Goal: Transaction & Acquisition: Purchase product/service

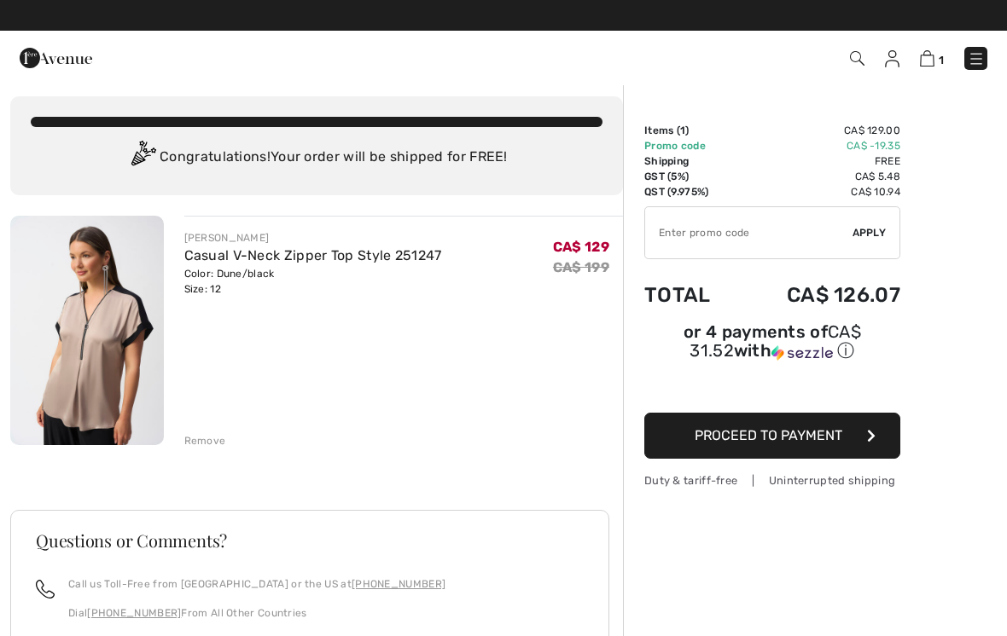
scroll to position [6, 0]
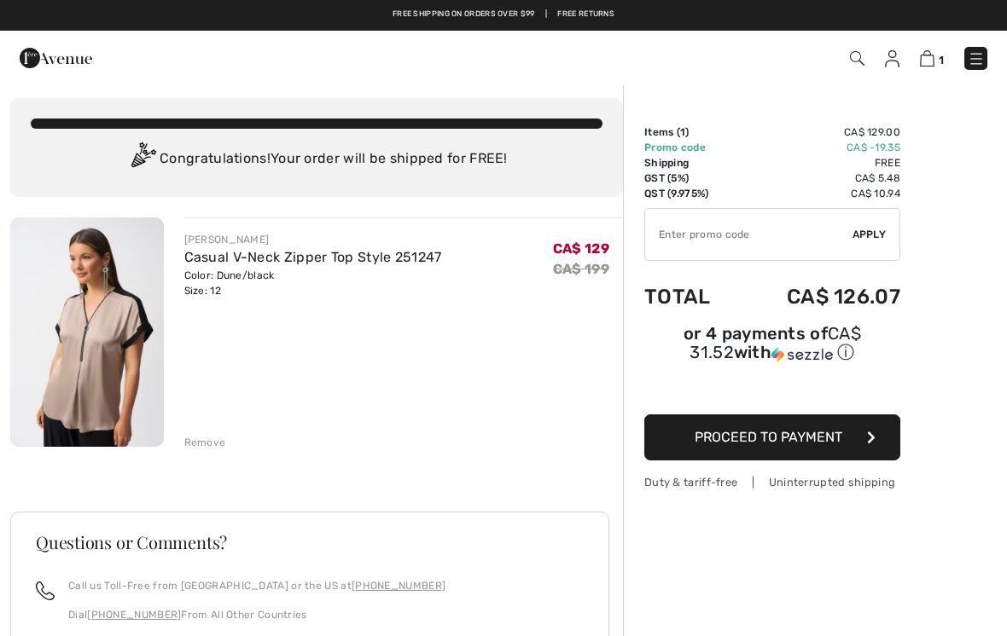
click at [710, 238] on input "TEXT" at bounding box center [748, 234] width 207 height 51
type input "EXTRA20"
click at [867, 230] on span "Apply" at bounding box center [869, 234] width 34 height 15
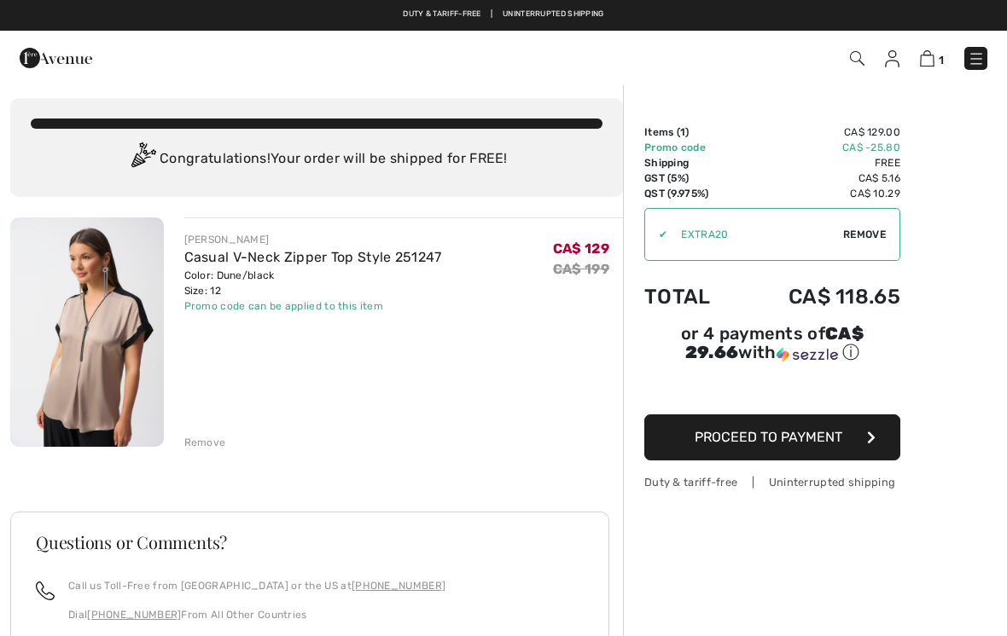
click at [866, 232] on span "Remove" at bounding box center [864, 234] width 43 height 15
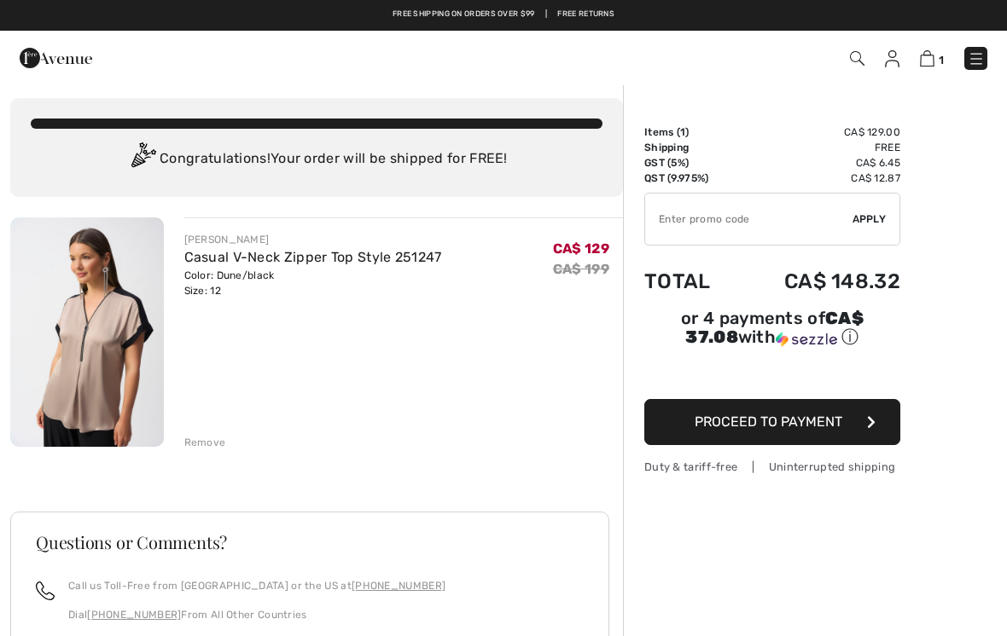
click at [201, 435] on div "Remove" at bounding box center [205, 442] width 42 height 15
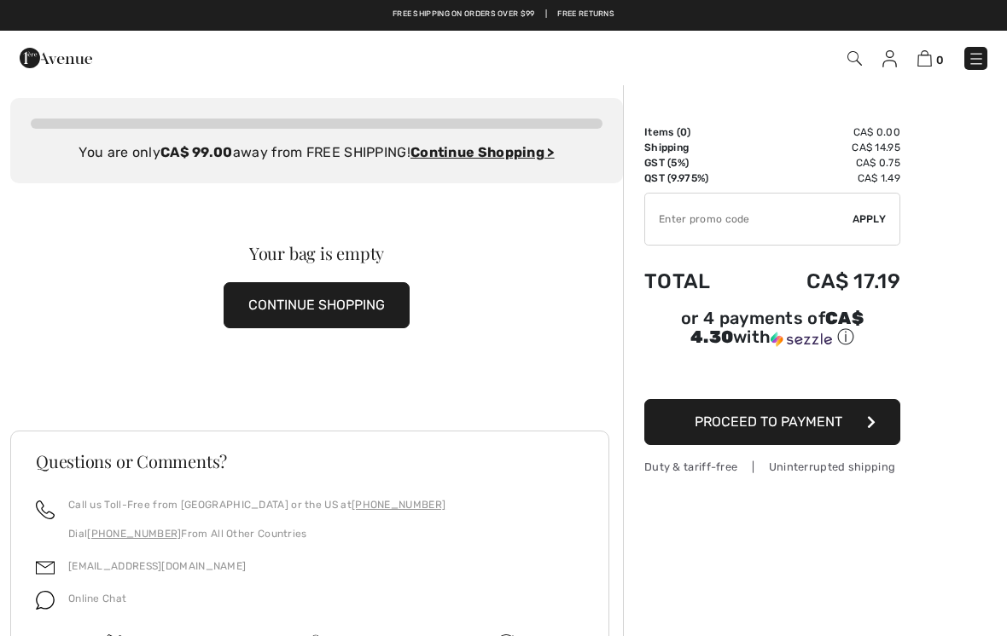
click at [975, 67] on img at bounding box center [976, 58] width 17 height 17
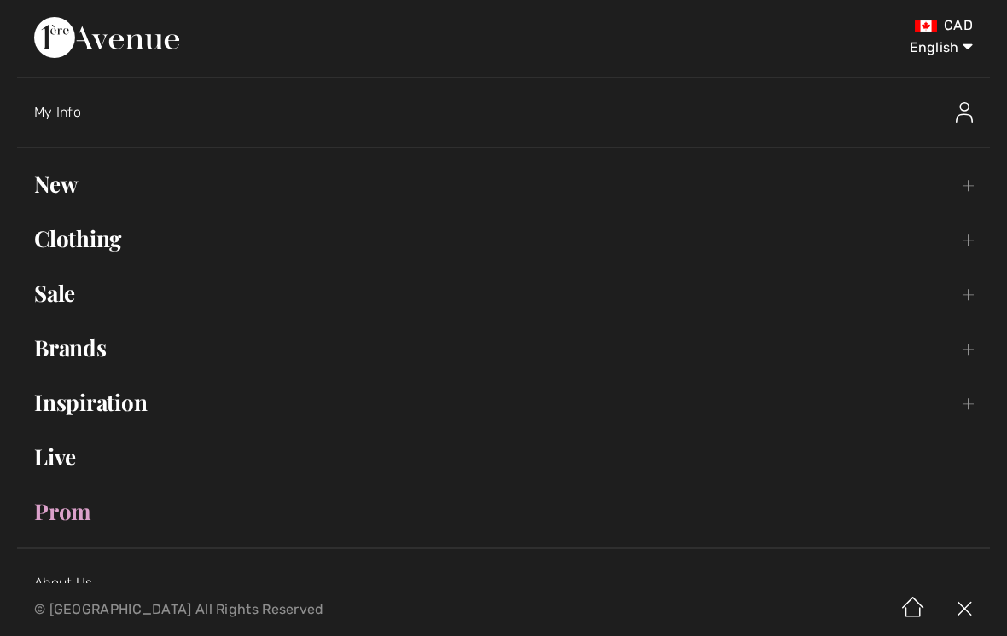
click at [64, 454] on link "Live" at bounding box center [503, 458] width 973 height 38
click at [78, 454] on link "Live" at bounding box center [503, 458] width 973 height 38
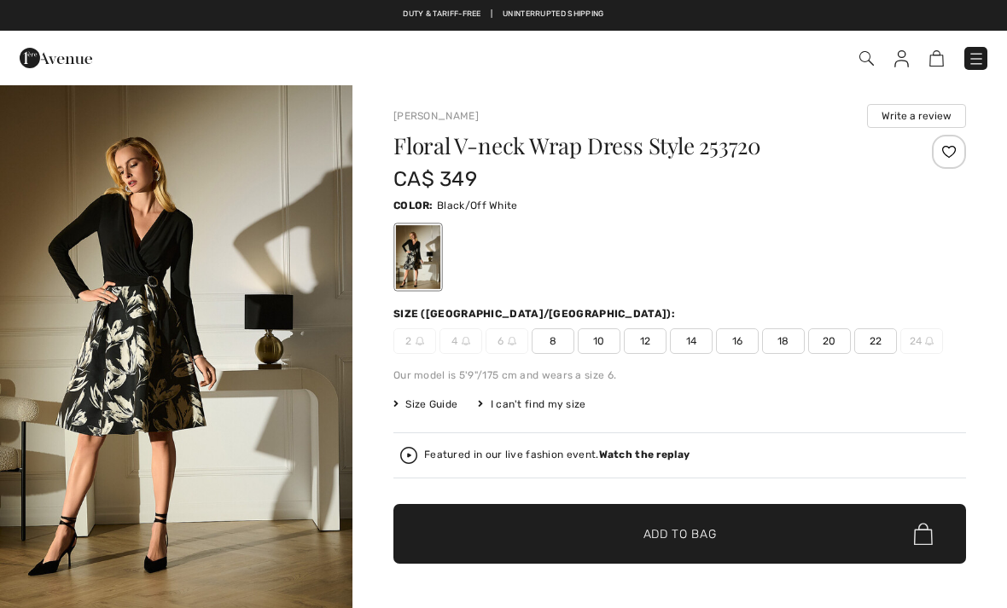
checkbox input "true"
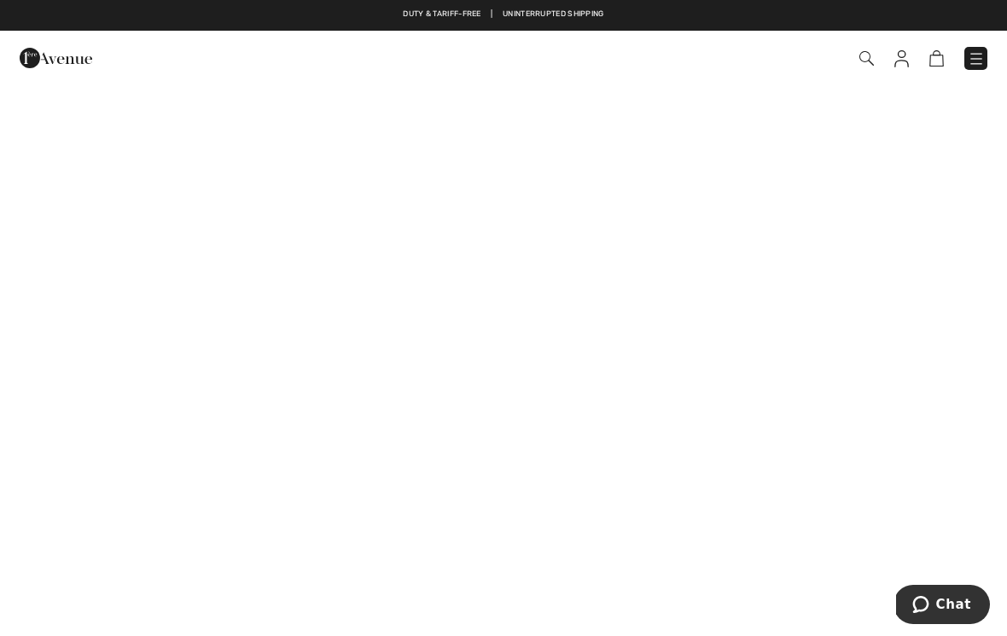
click at [863, 55] on img at bounding box center [866, 58] width 15 height 15
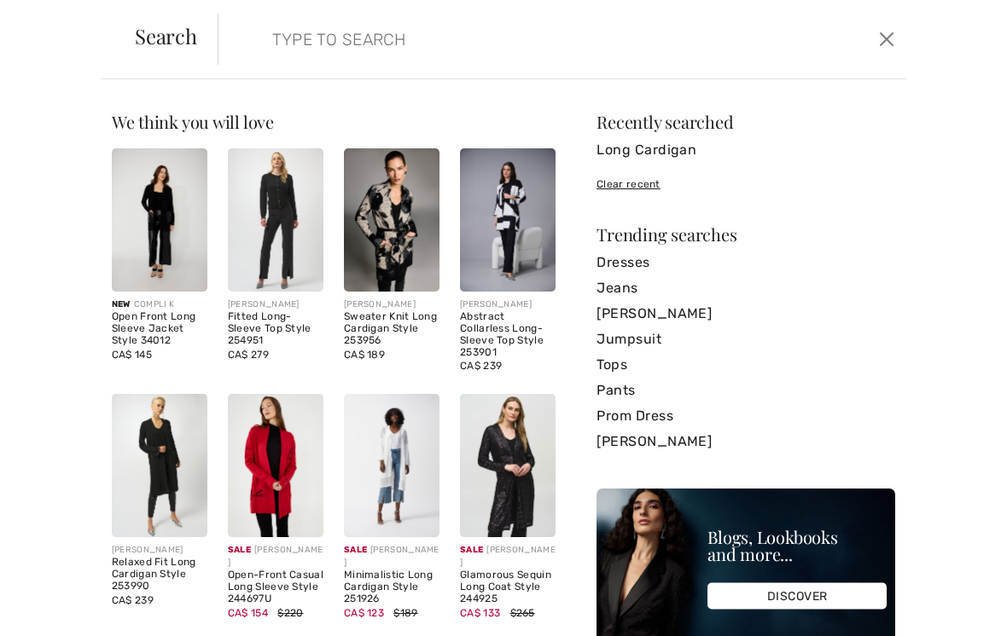
click at [259, 48] on input "search" at bounding box center [490, 39] width 462 height 51
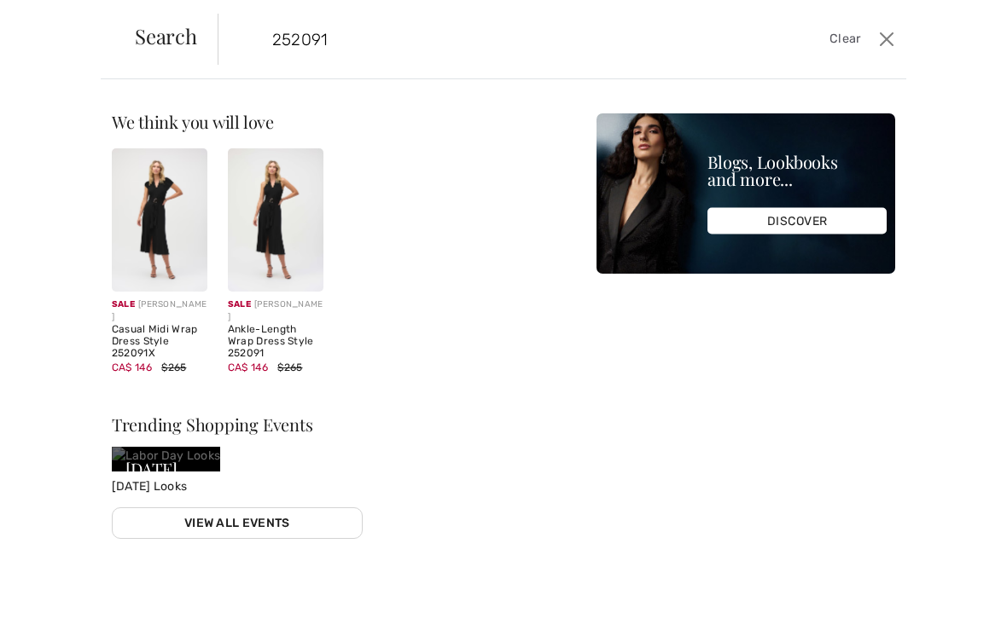
type input "252091"
click at [135, 235] on img at bounding box center [160, 219] width 96 height 143
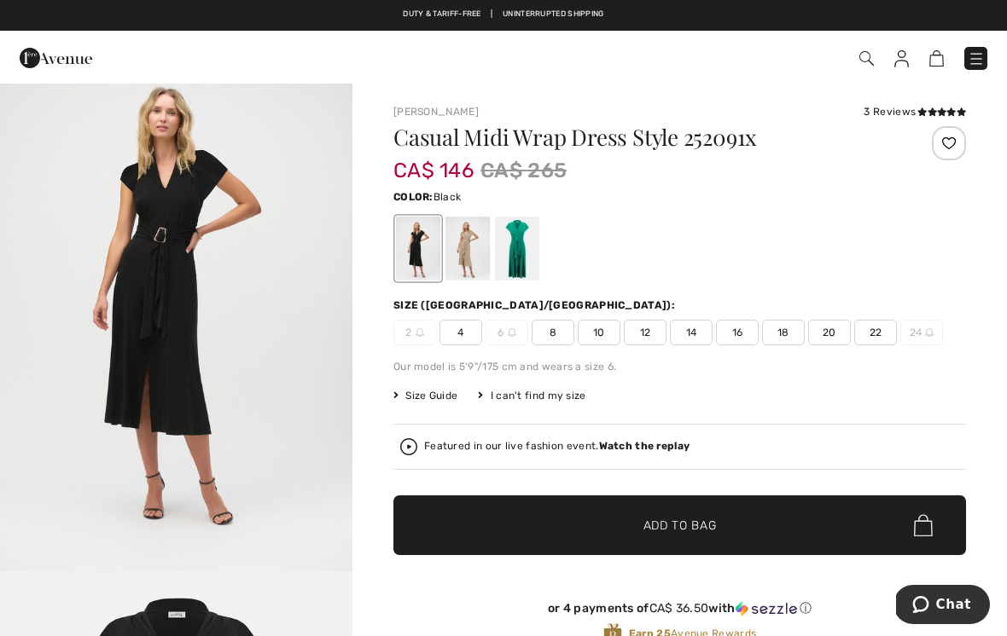
scroll to position [38, 0]
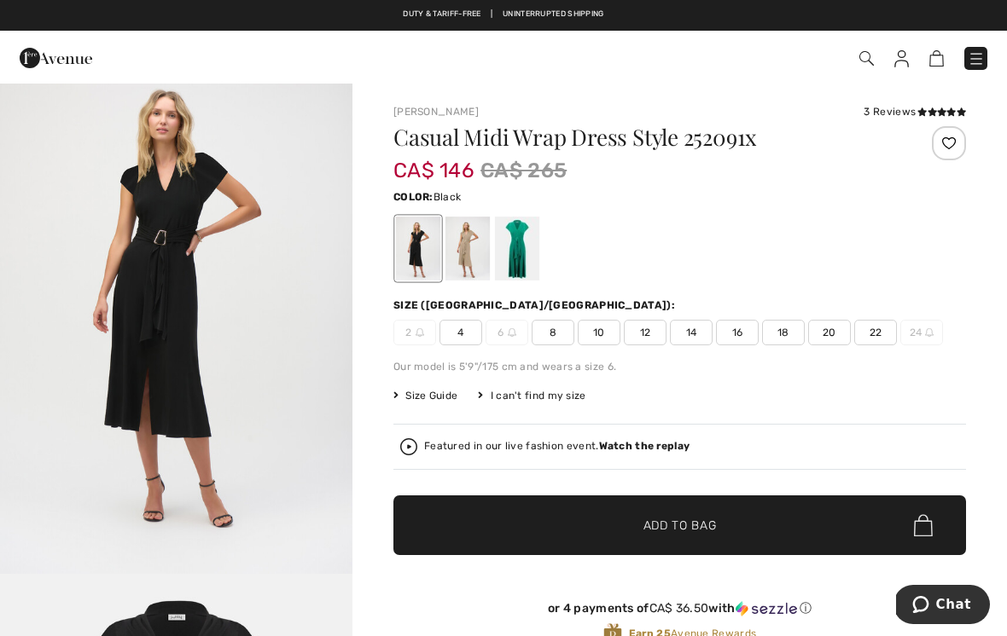
click at [99, 304] on img "1 / 2" at bounding box center [176, 309] width 352 height 529
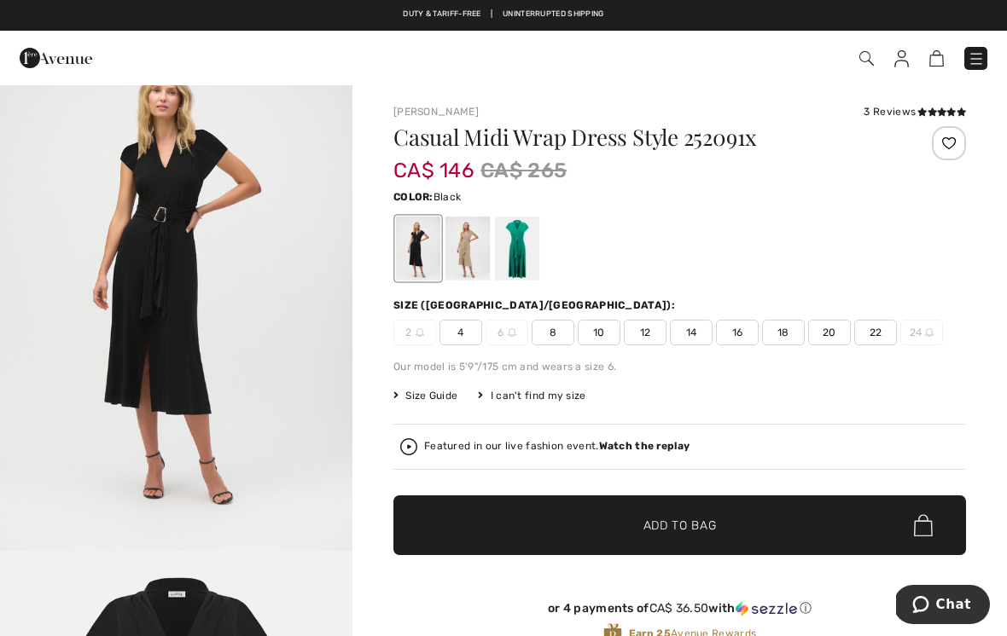
scroll to position [37, 0]
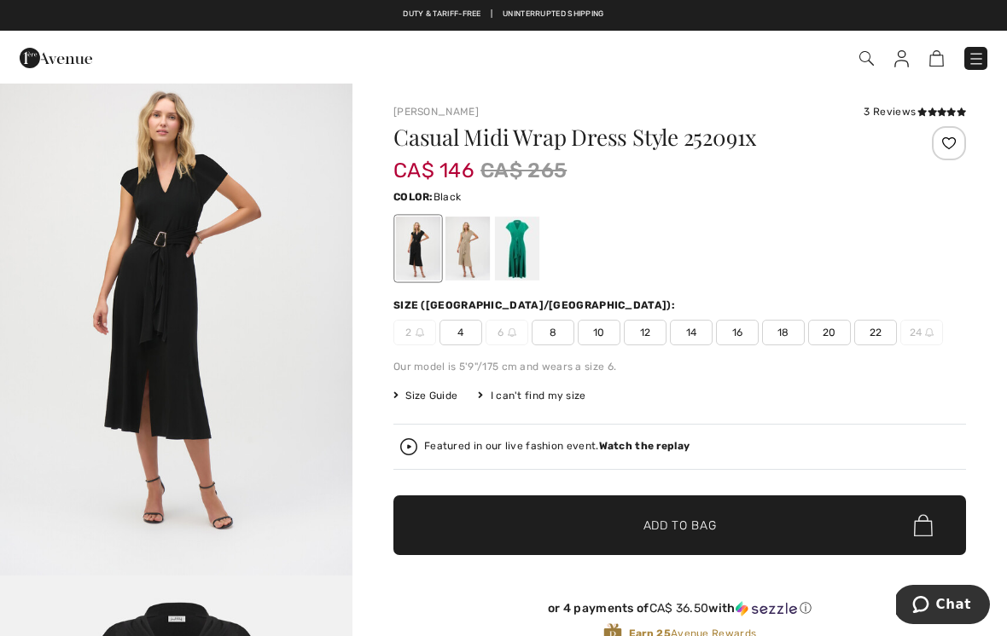
click at [906, 53] on img at bounding box center [901, 58] width 15 height 17
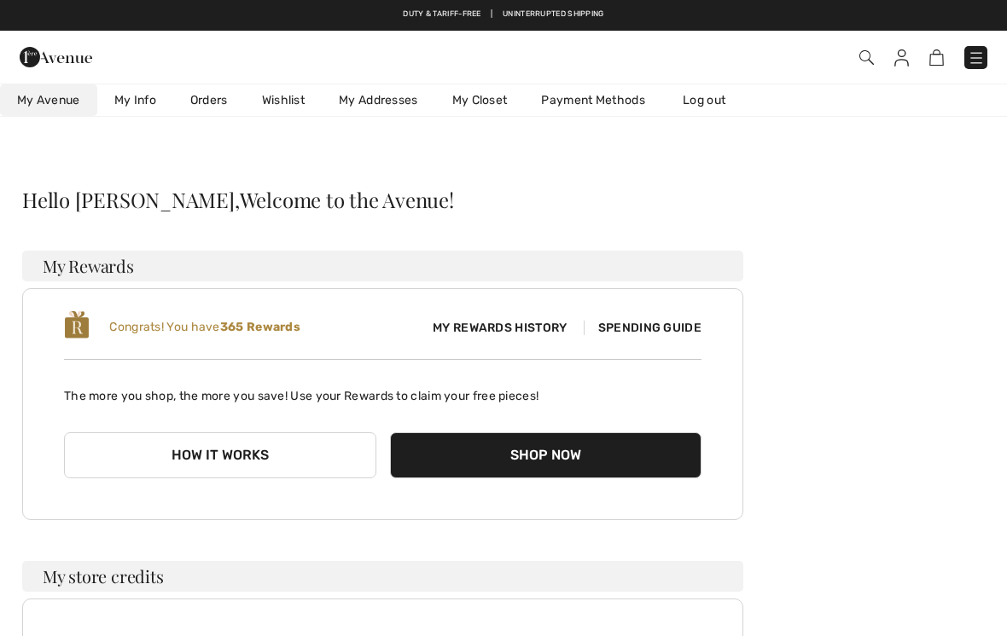
click at [282, 99] on link "Wishlist" at bounding box center [283, 100] width 77 height 32
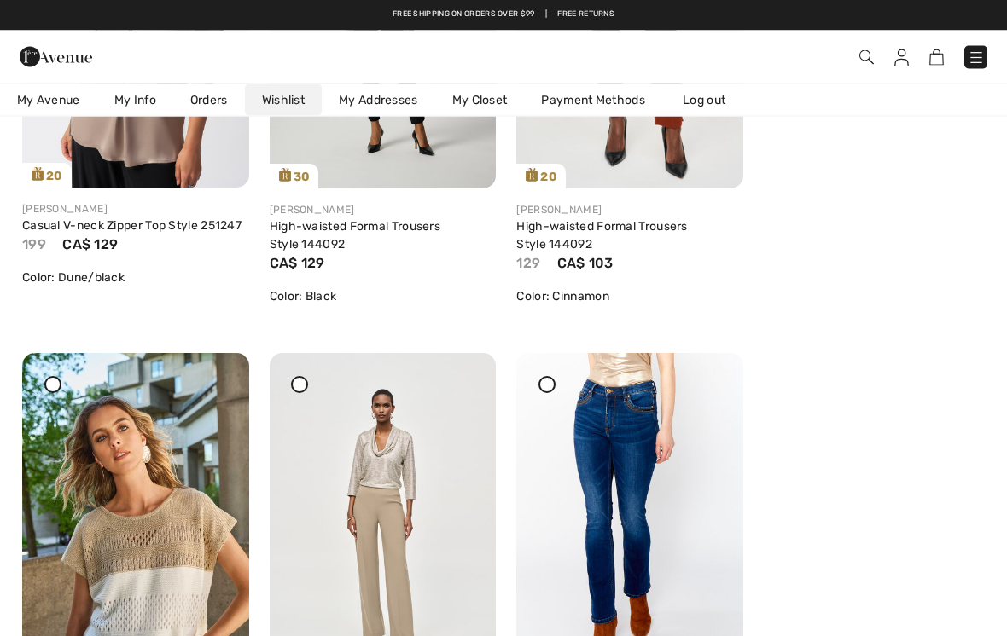
scroll to position [3519, 0]
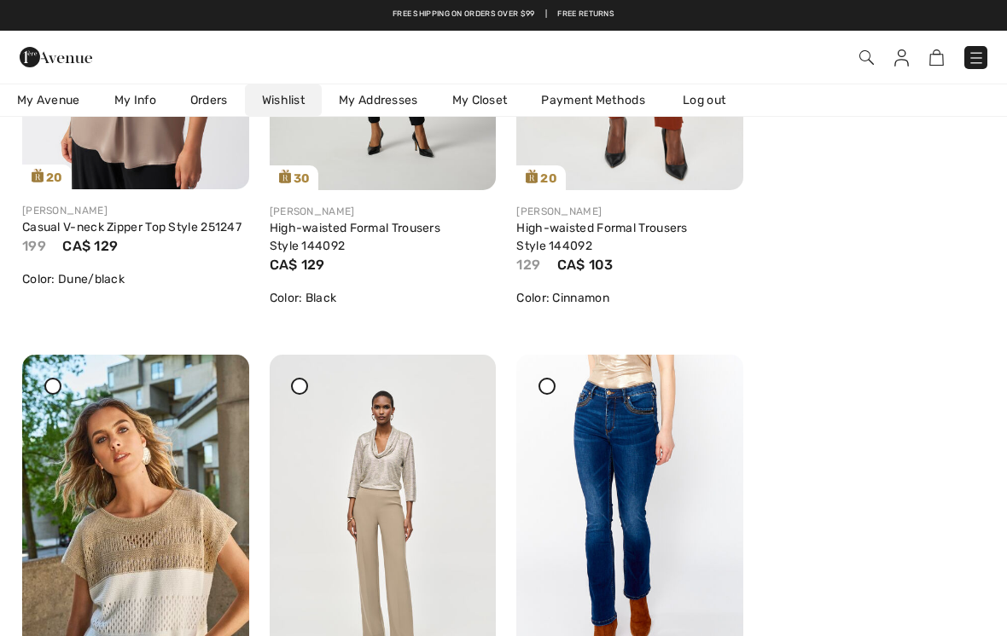
click at [29, 55] on img at bounding box center [56, 57] width 73 height 34
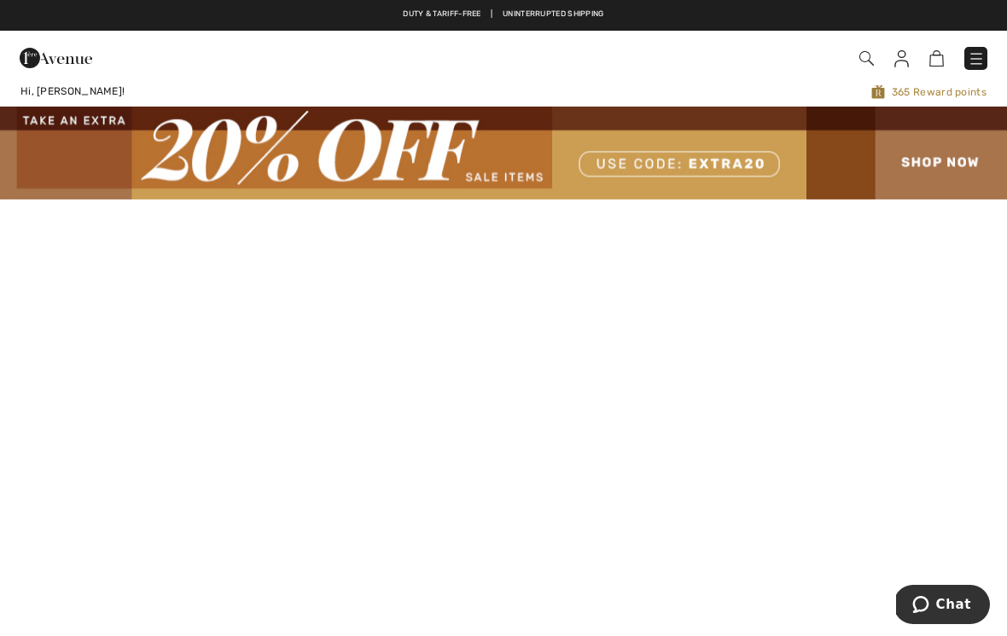
click at [946, 166] on img at bounding box center [503, 153] width 1007 height 92
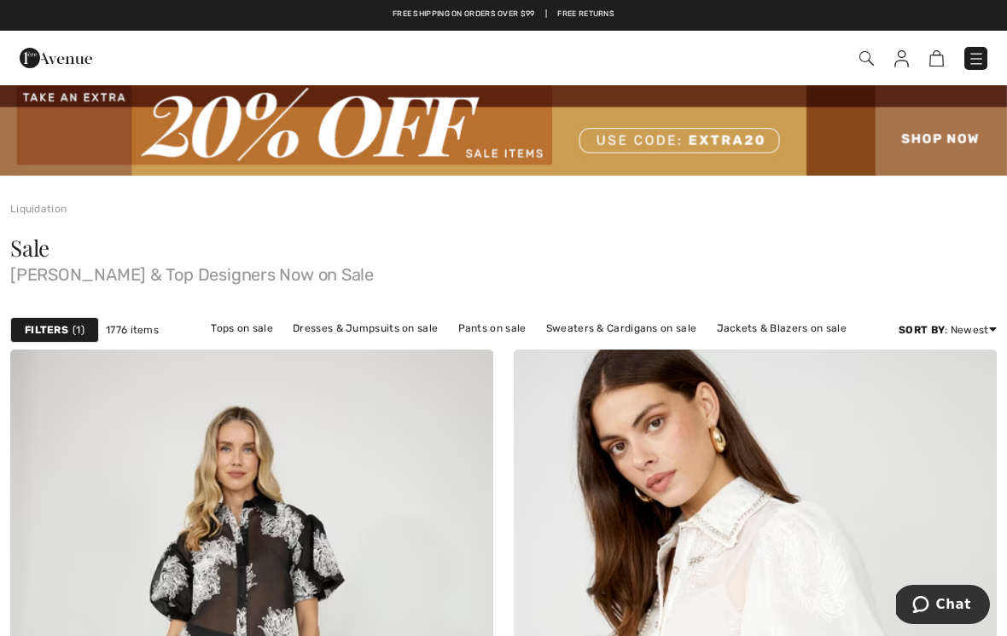
click at [240, 337] on link "Tops on sale" at bounding box center [241, 328] width 79 height 22
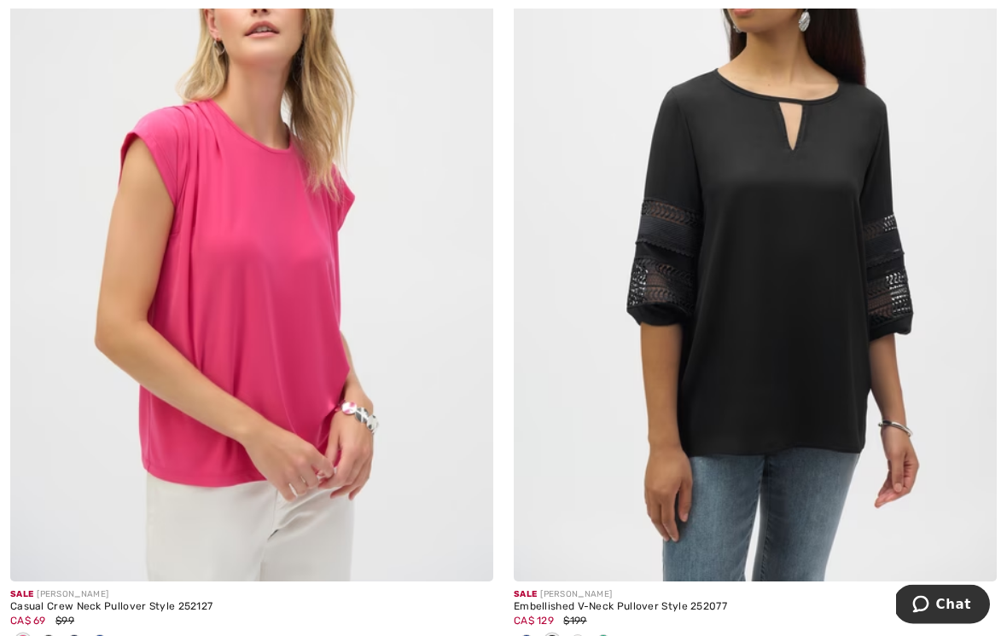
scroll to position [6223, 0]
click at [142, 370] on img at bounding box center [251, 220] width 483 height 724
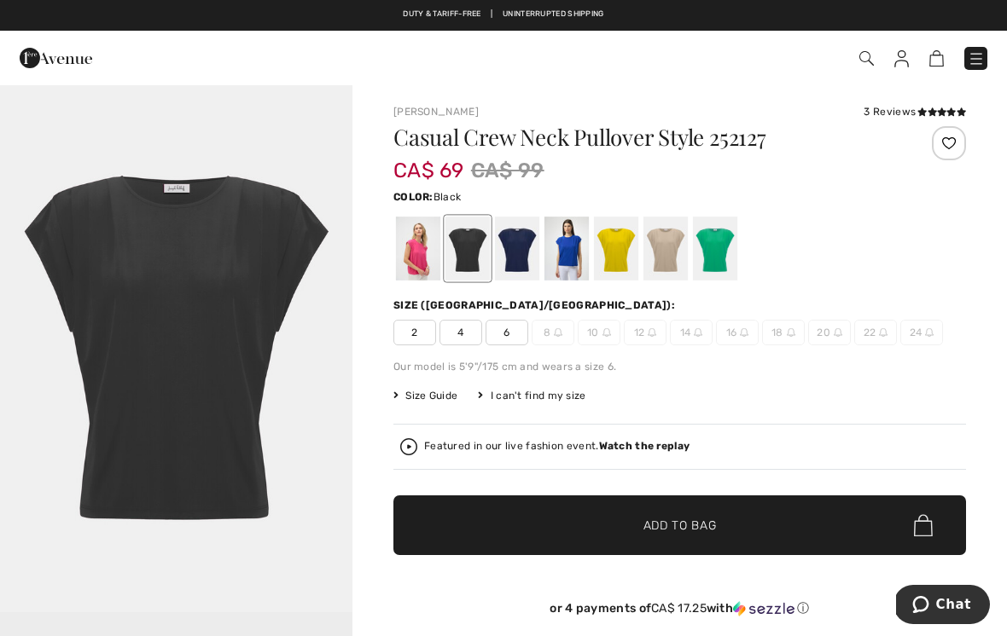
click at [416, 258] on div at bounding box center [418, 249] width 44 height 64
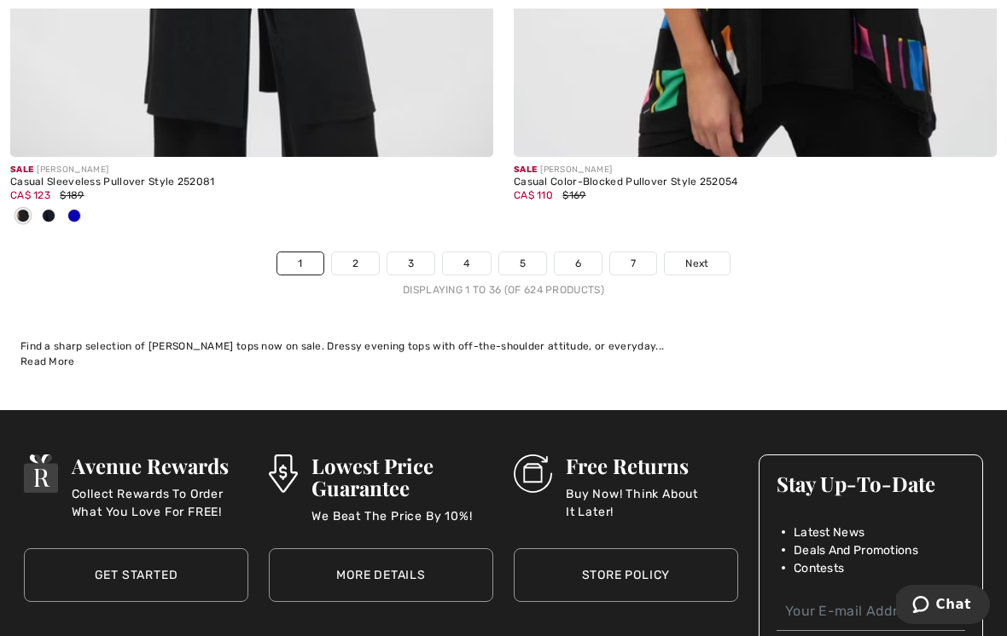
scroll to position [15008, 0]
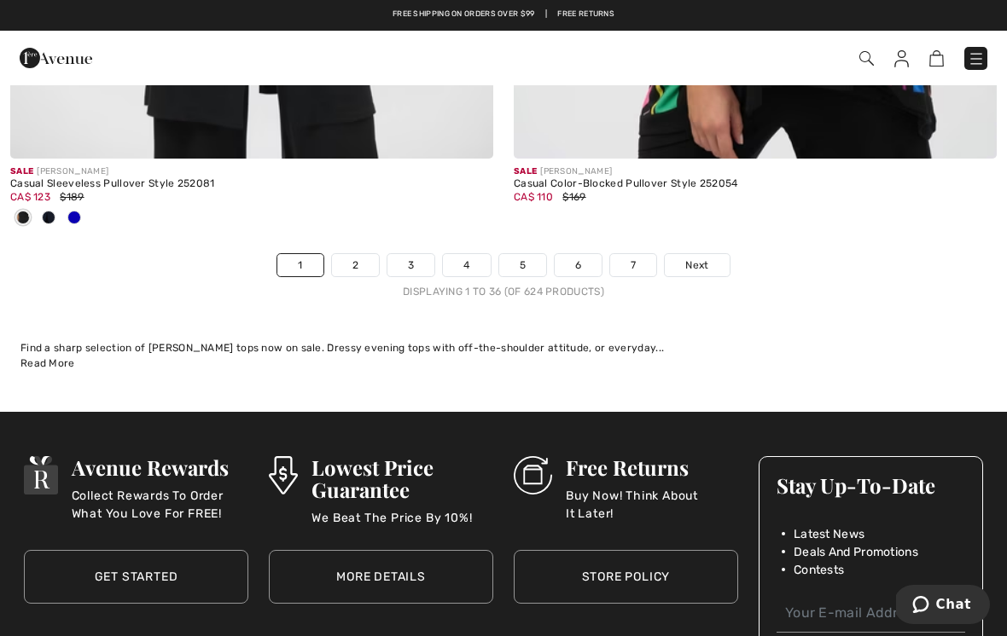
click at [712, 256] on link "Next" at bounding box center [697, 265] width 64 height 22
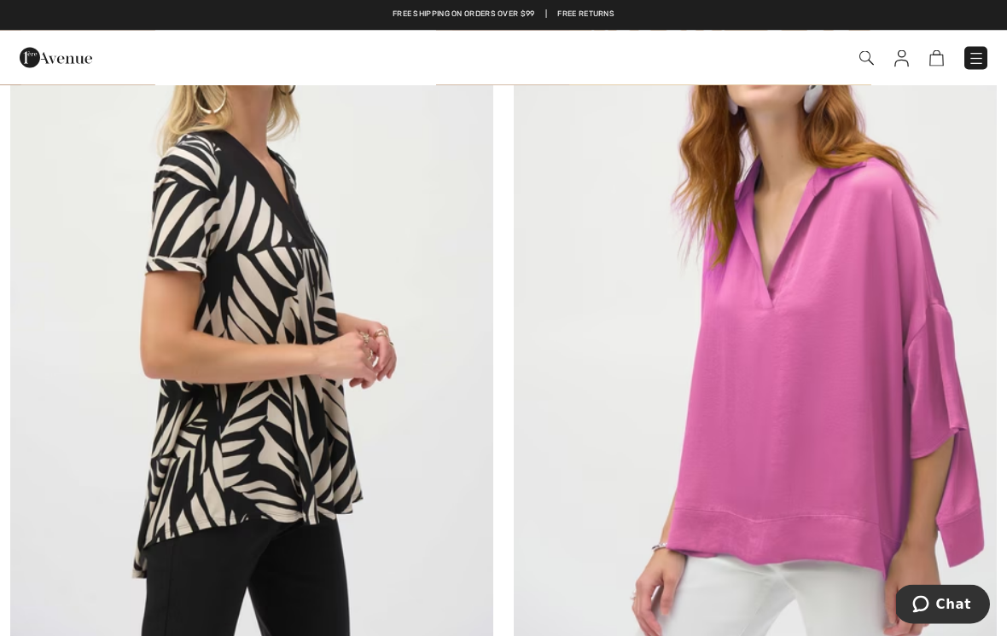
scroll to position [1227, 0]
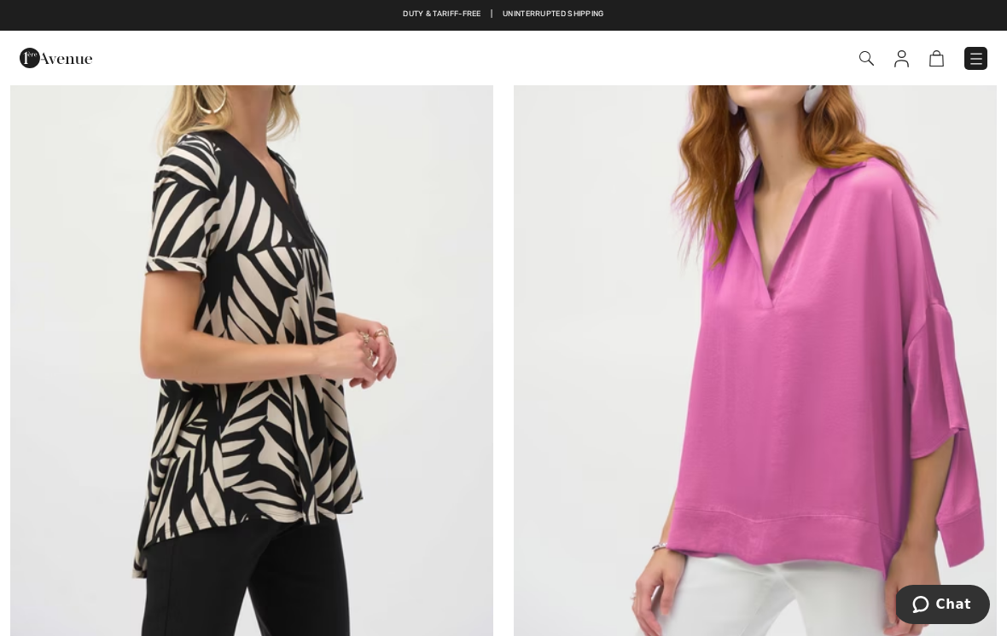
click at [146, 386] on img at bounding box center [251, 281] width 483 height 724
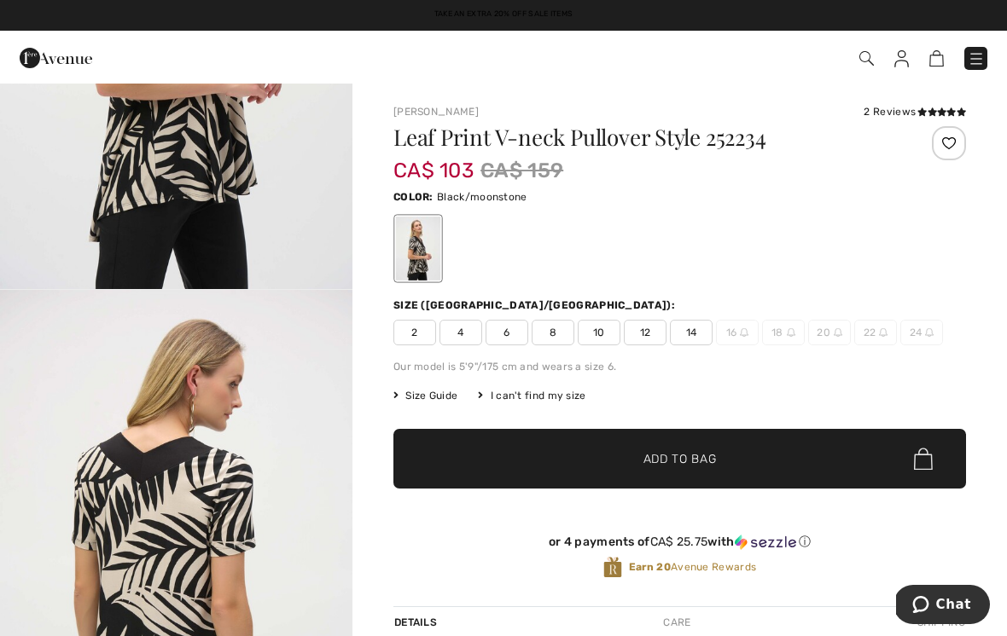
scroll to position [310, 0]
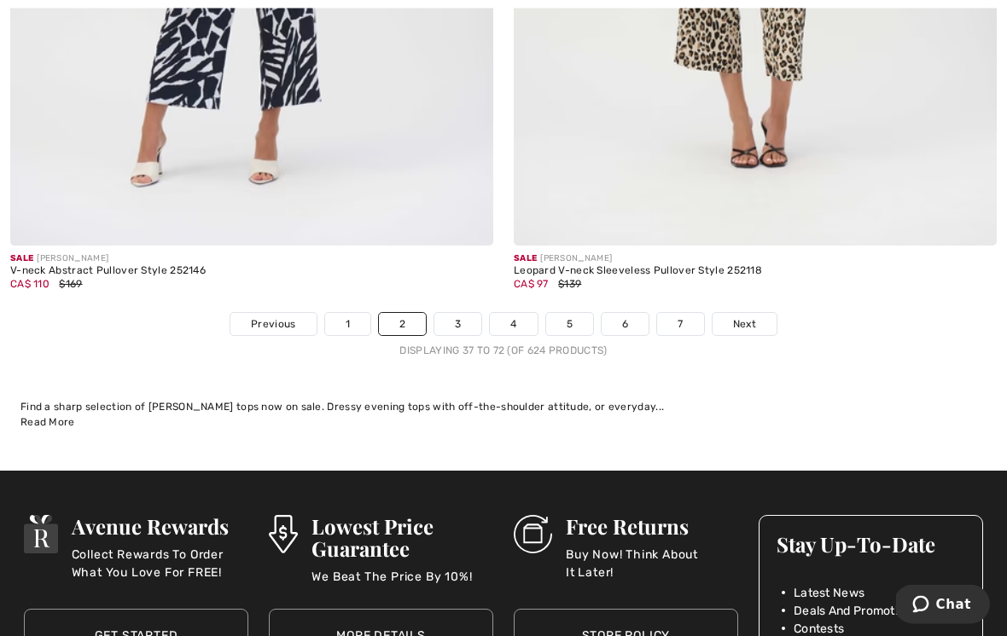
scroll to position [14864, 0]
click at [751, 317] on span "Next" at bounding box center [744, 324] width 23 height 15
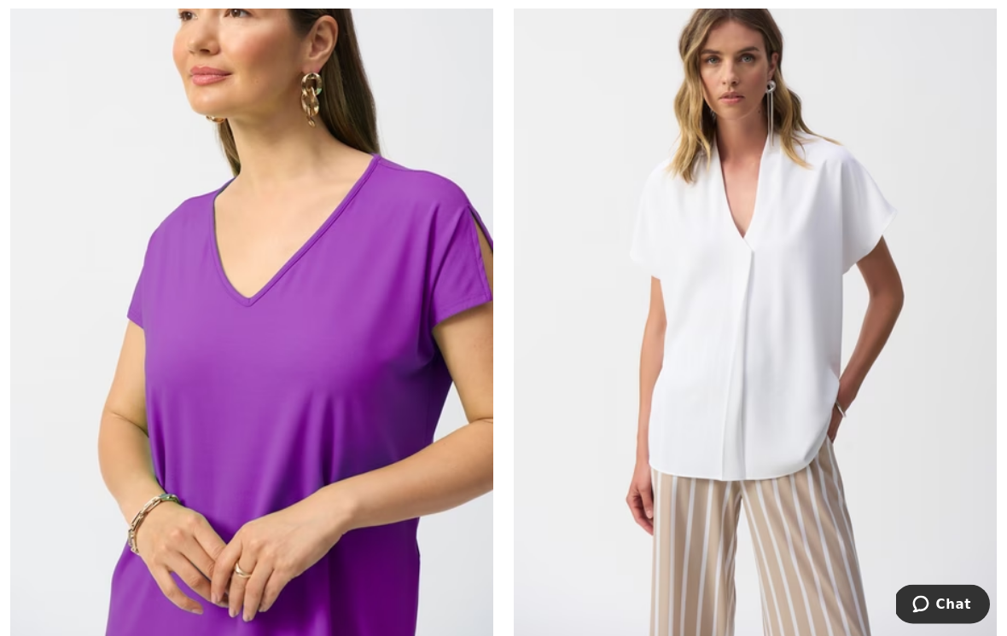
scroll to position [12908, 0]
click at [805, 378] on img at bounding box center [755, 284] width 483 height 724
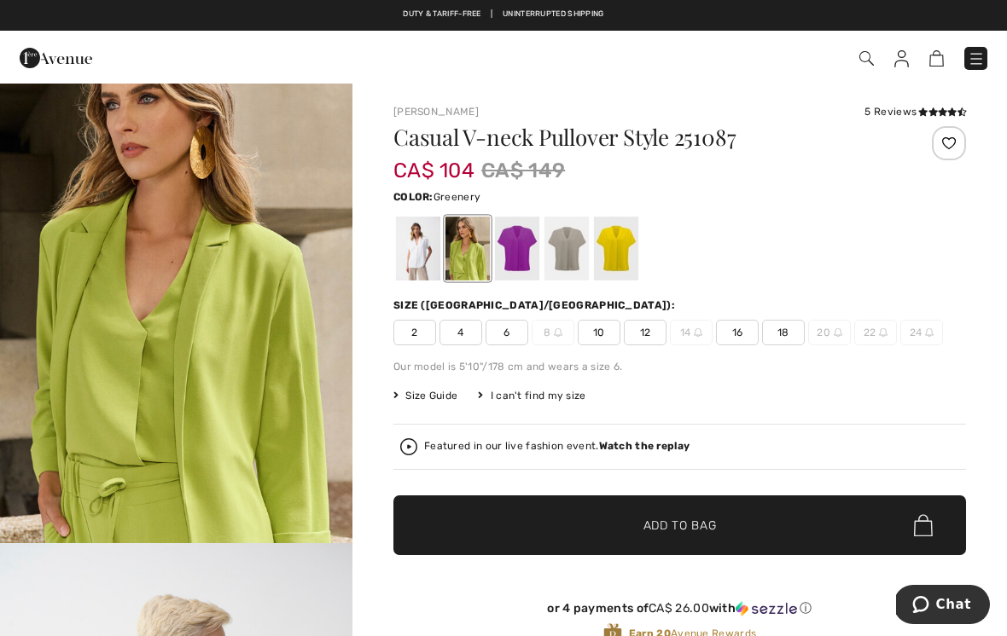
scroll to position [68, 0]
click at [121, 311] on img "1 / 7" at bounding box center [176, 279] width 352 height 529
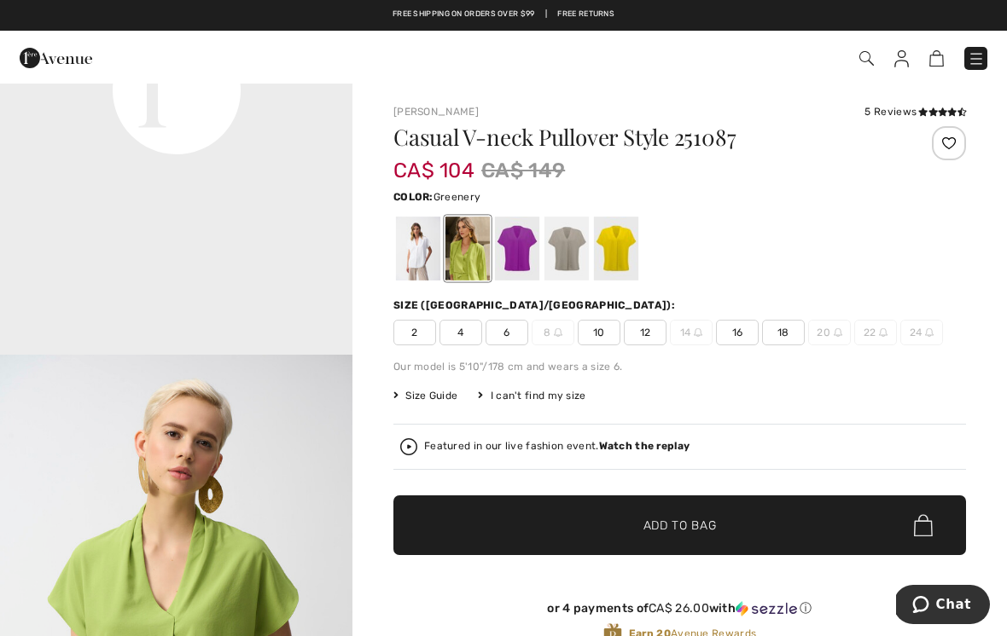
scroll to position [1288, 0]
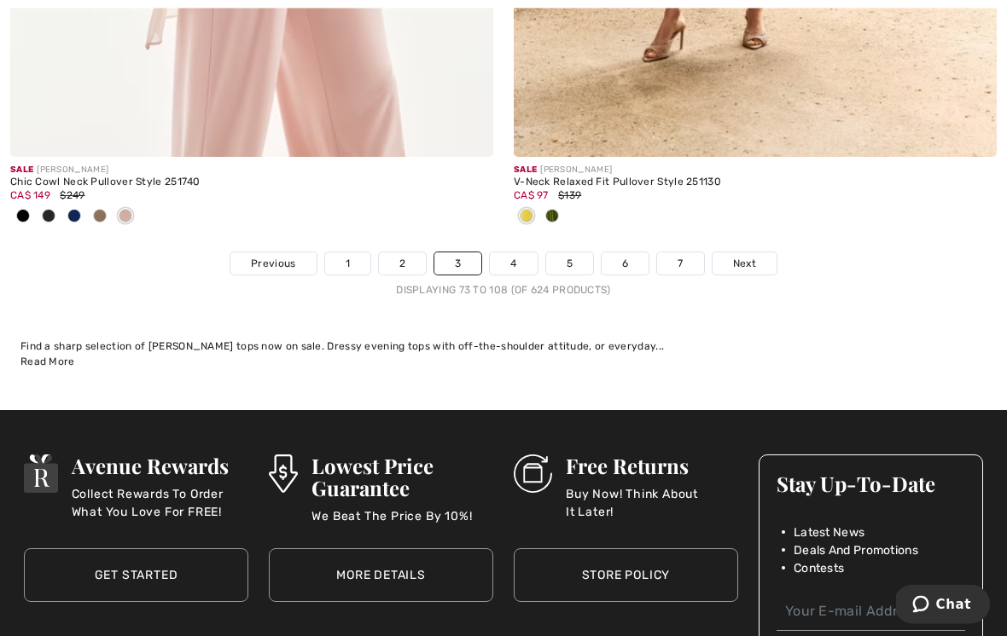
scroll to position [15038, 0]
click at [729, 260] on link "Next" at bounding box center [744, 264] width 64 height 22
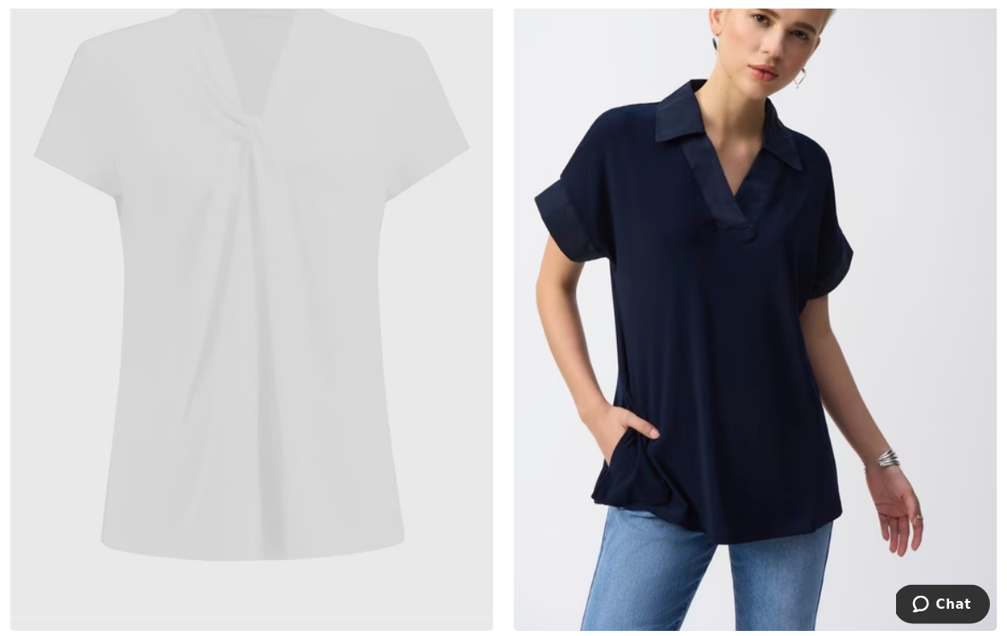
scroll to position [9413, 0]
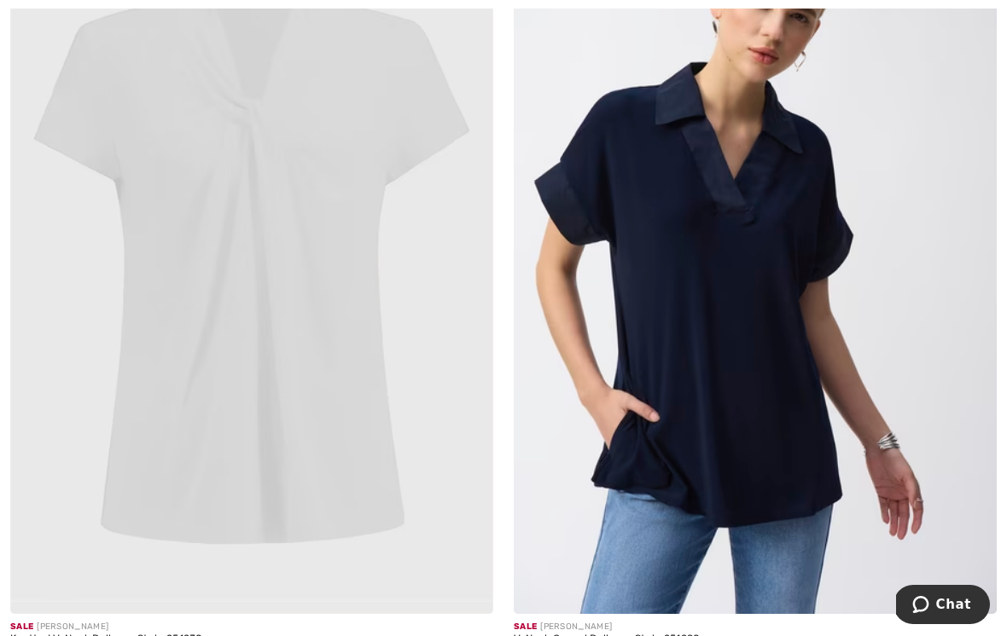
click at [98, 316] on img at bounding box center [251, 252] width 483 height 724
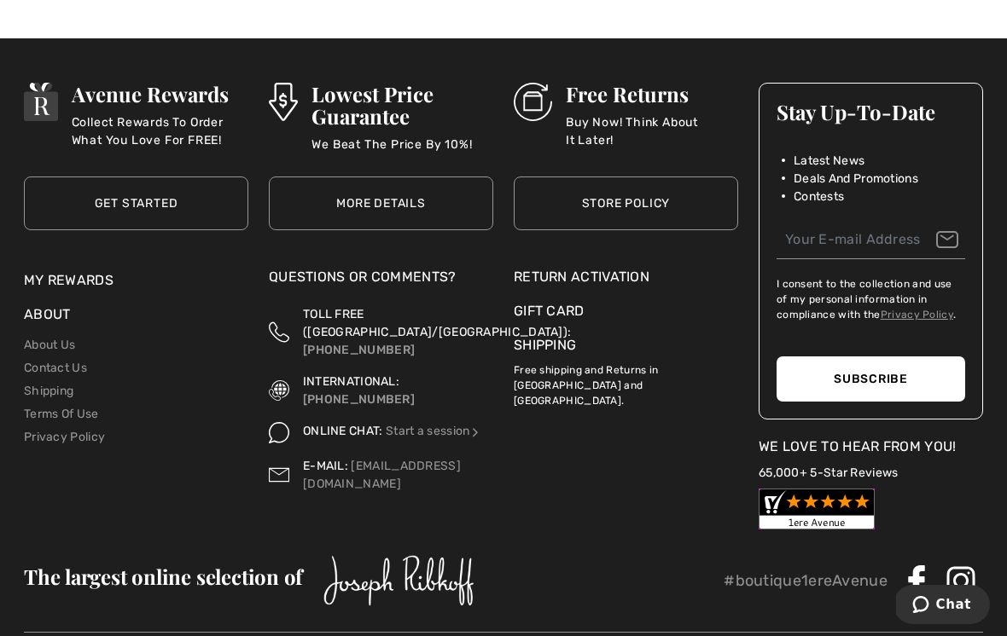
scroll to position [15376, 0]
